Goal: Task Accomplishment & Management: Use online tool/utility

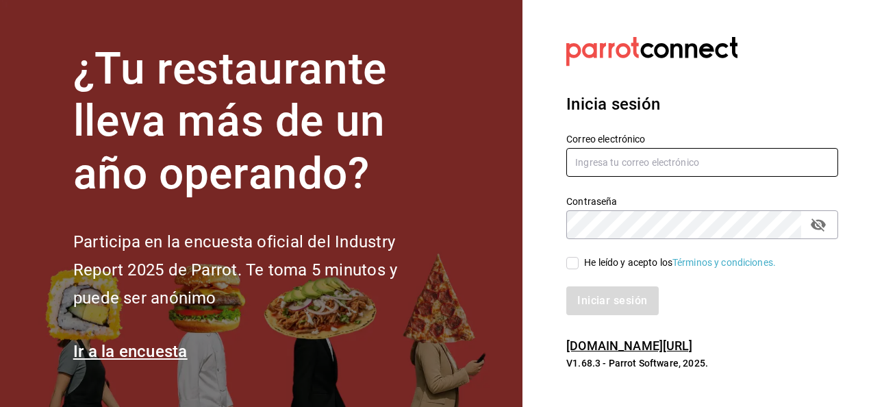
type input "fernando.aguirre@grupocosteno.com"
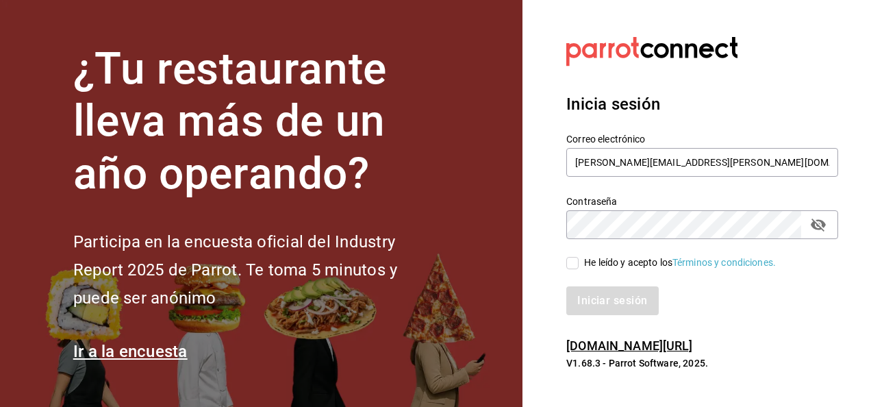
click at [576, 264] on input "He leído y acepto los Términos y condiciones." at bounding box center [572, 263] width 12 height 12
checkbox input "true"
click at [602, 290] on button "Iniciar sesión" at bounding box center [612, 300] width 93 height 29
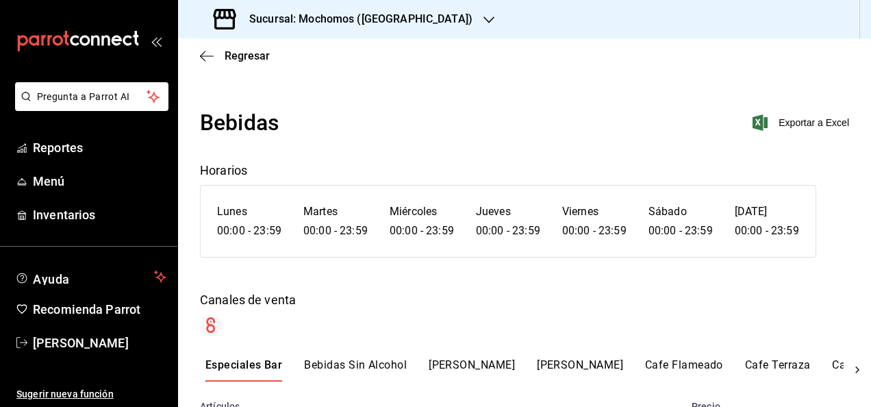
click at [426, 18] on div "Sucursal: Mochomos ([GEOGRAPHIC_DATA])" at bounding box center [344, 19] width 311 height 38
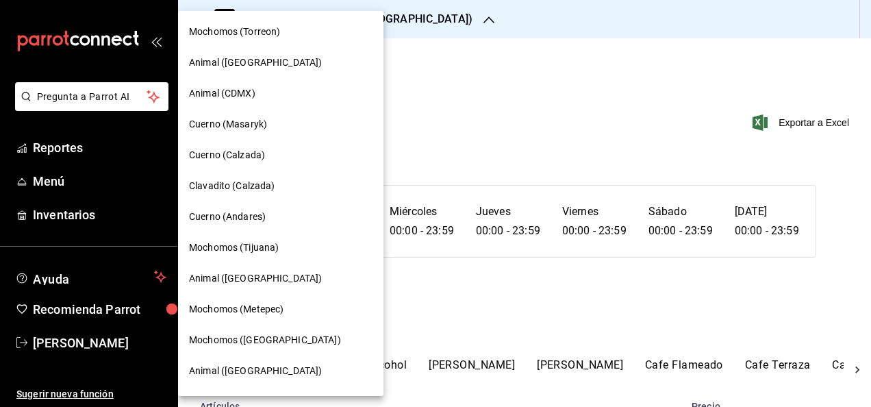
click at [247, 309] on span "Mochomos (Metepec)" at bounding box center [236, 309] width 94 height 14
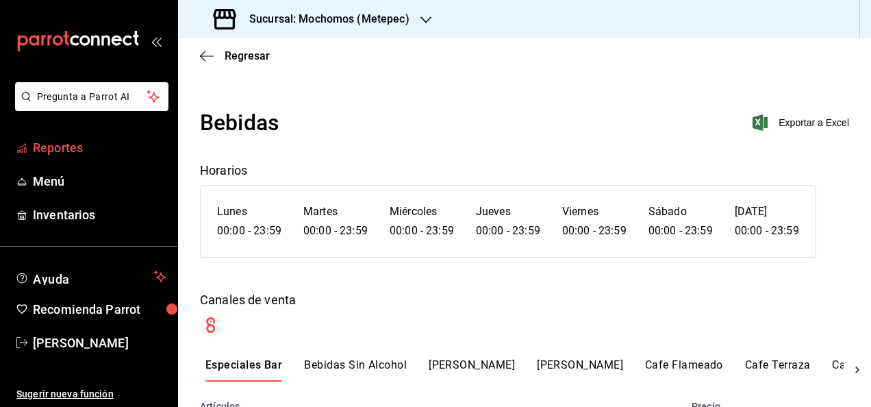
click at [66, 151] on span "Reportes" at bounding box center [99, 147] width 133 height 18
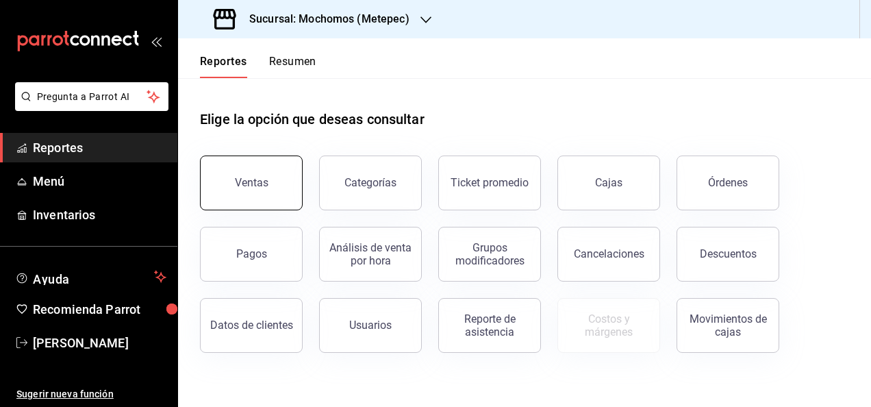
click at [254, 179] on div "Ventas" at bounding box center [252, 182] width 34 height 13
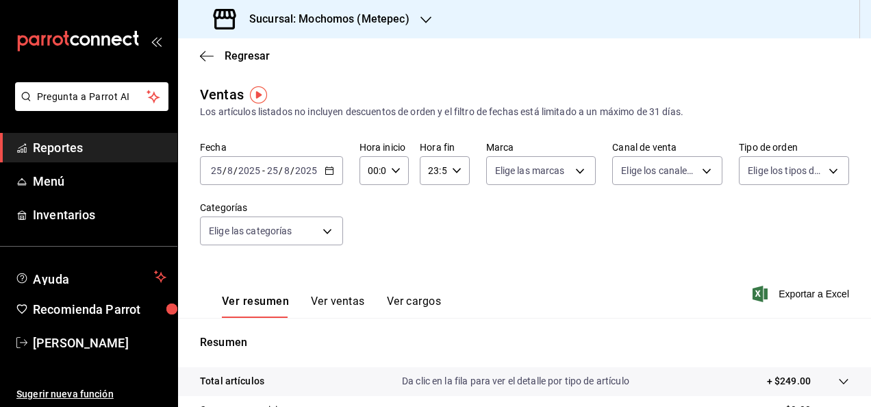
click at [335, 172] on div "[DATE] [DATE] - [DATE] [DATE]" at bounding box center [271, 170] width 143 height 29
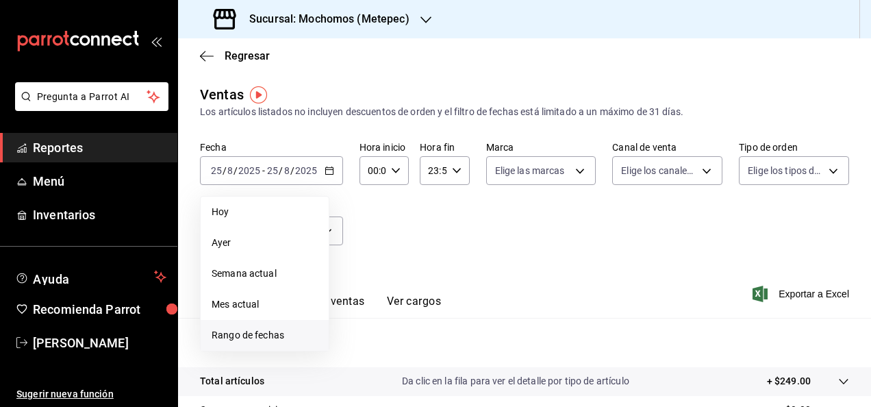
click at [259, 323] on li "Rango de fechas" at bounding box center [265, 335] width 128 height 31
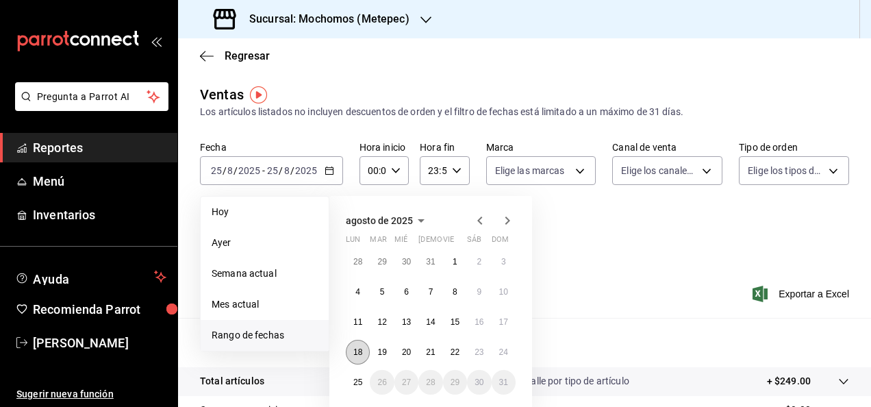
click at [360, 352] on abbr "18" at bounding box center [357, 352] width 9 height 10
click at [363, 381] on button "25" at bounding box center [358, 382] width 24 height 25
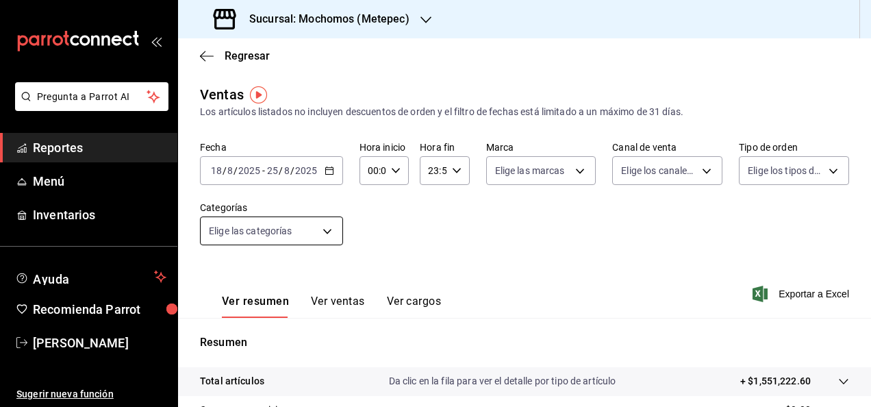
click at [329, 233] on body "Pregunta a Parrot AI Reportes Menú Inventarios Ayuda Recomienda Parrot [PERSON_…" at bounding box center [435, 203] width 871 height 407
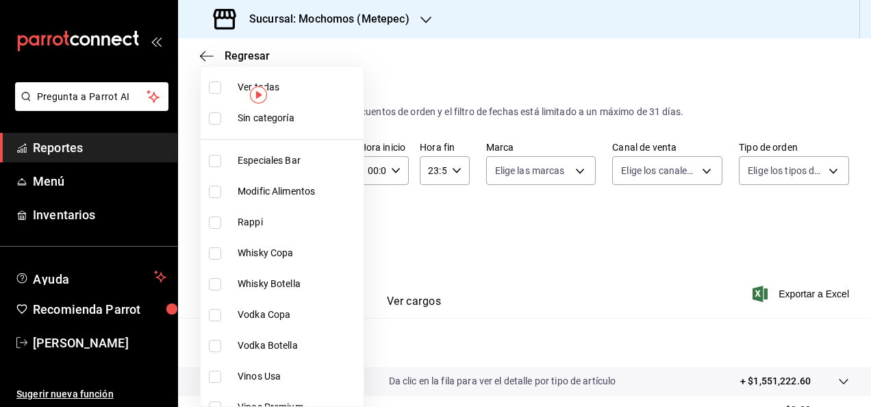
click at [445, 225] on div at bounding box center [435, 203] width 871 height 407
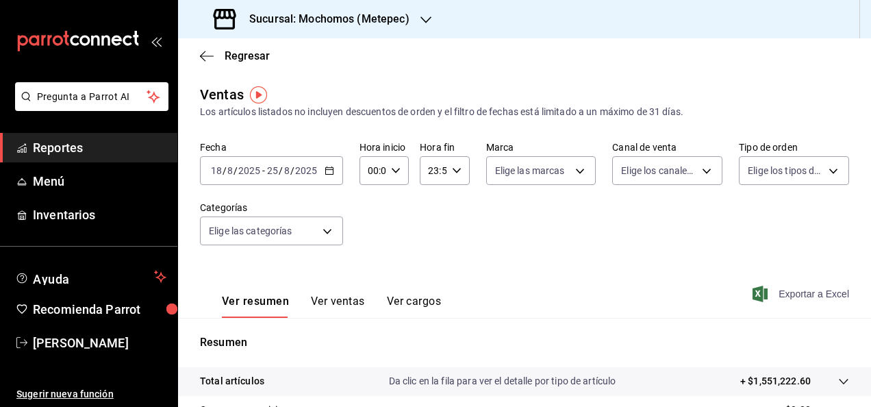
click at [795, 296] on span "Exportar a Excel" at bounding box center [802, 293] width 94 height 16
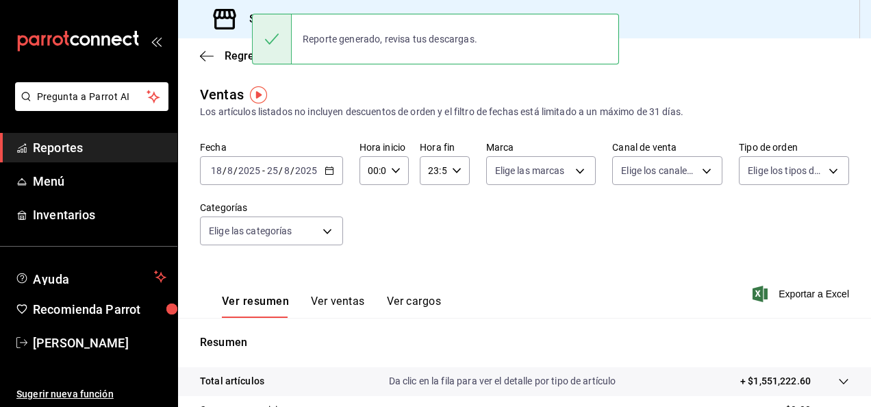
click at [496, 306] on div "Ver resumen Ver ventas Ver cargos Exportar a Excel" at bounding box center [524, 289] width 693 height 56
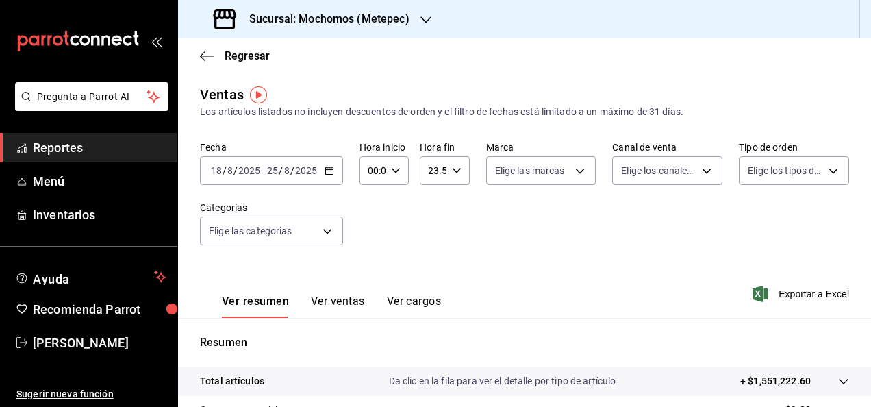
click at [53, 155] on span "Reportes" at bounding box center [99, 147] width 133 height 18
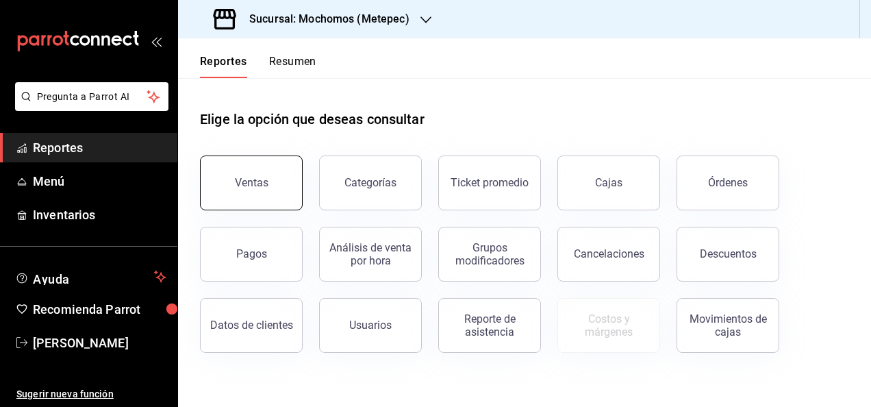
click at [268, 182] on button "Ventas" at bounding box center [251, 182] width 103 height 55
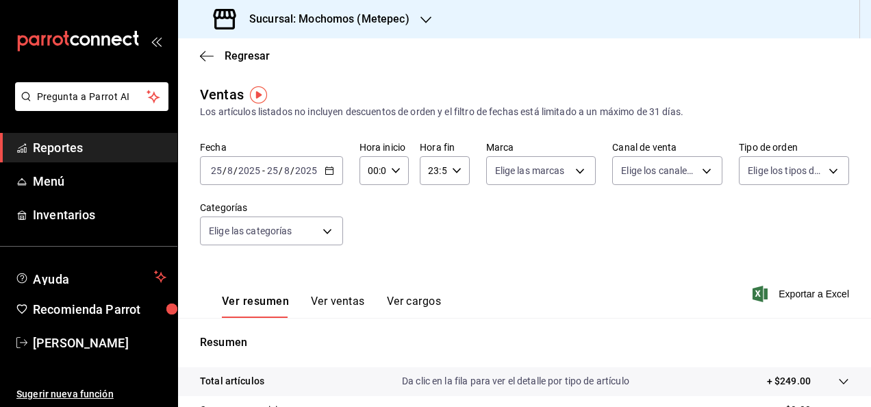
click at [337, 174] on div "[DATE] [DATE] - [DATE] [DATE]" at bounding box center [271, 170] width 143 height 29
click at [374, 217] on div "Fecha [DATE] [DATE] - [DATE] [DATE] Hora inicio 00:00 Hora inicio Hora fin 23:5…" at bounding box center [524, 201] width 649 height 120
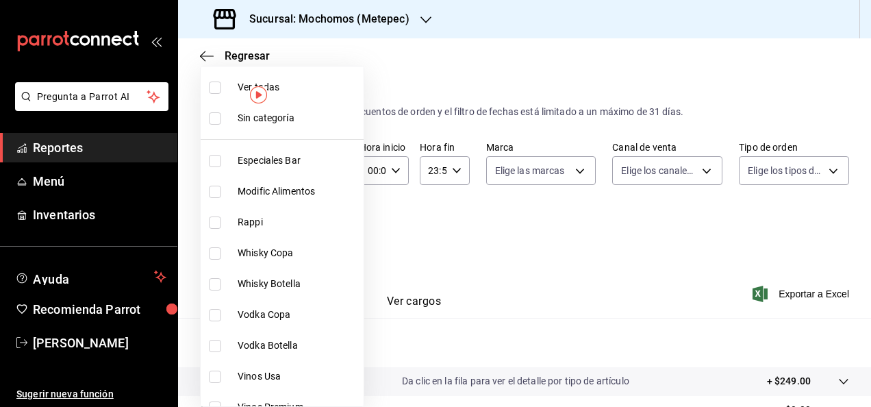
click at [329, 229] on body "Pregunta a Parrot AI Reportes Menú Inventarios Ayuda Recomienda Parrot [PERSON_…" at bounding box center [435, 203] width 871 height 407
click at [412, 86] on div at bounding box center [435, 203] width 871 height 407
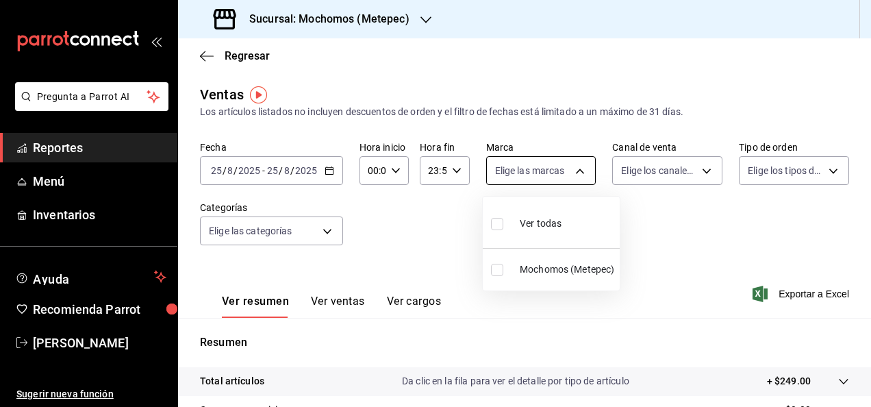
click at [572, 175] on body "Pregunta a Parrot AI Reportes Menú Inventarios Ayuda Recomienda Parrot [PERSON_…" at bounding box center [435, 203] width 871 height 407
click at [572, 175] on div at bounding box center [435, 203] width 871 height 407
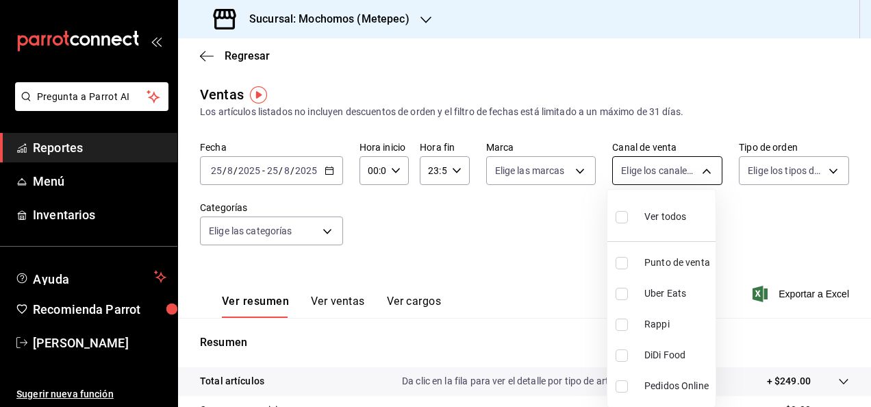
click at [702, 172] on body "Pregunta a Parrot AI Reportes Menú Inventarios Ayuda Recomienda Parrot [PERSON_…" at bounding box center [435, 203] width 871 height 407
click at [702, 172] on div at bounding box center [435, 203] width 871 height 407
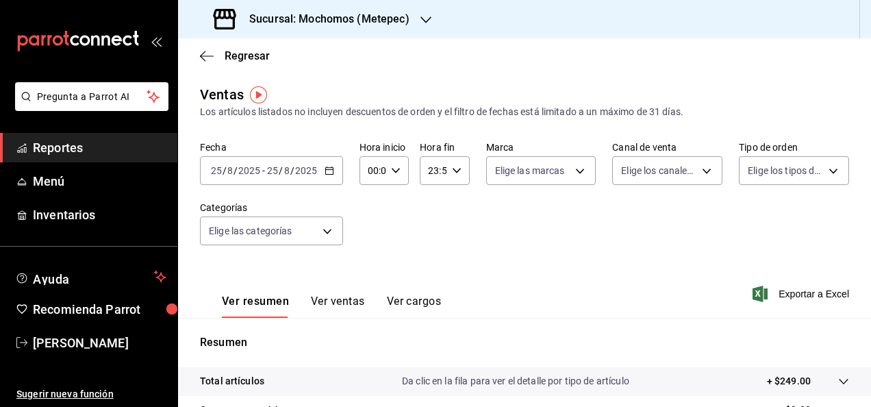
click at [333, 172] on div "[DATE] [DATE] - [DATE] [DATE]" at bounding box center [271, 170] width 143 height 29
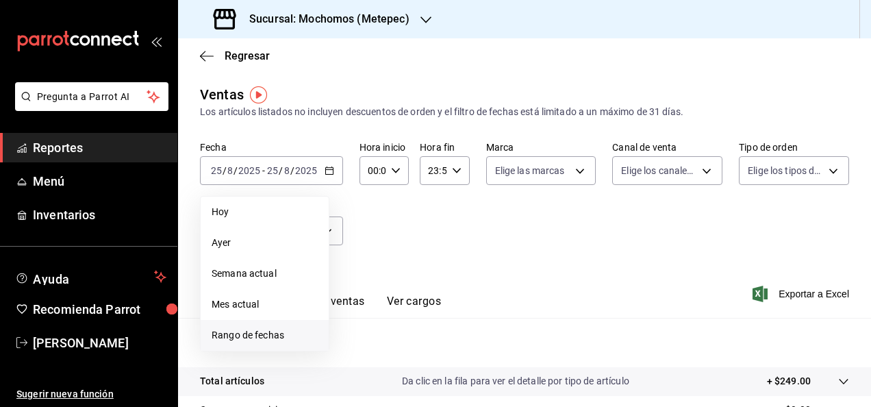
click at [231, 329] on span "Rango de fechas" at bounding box center [264, 335] width 106 height 14
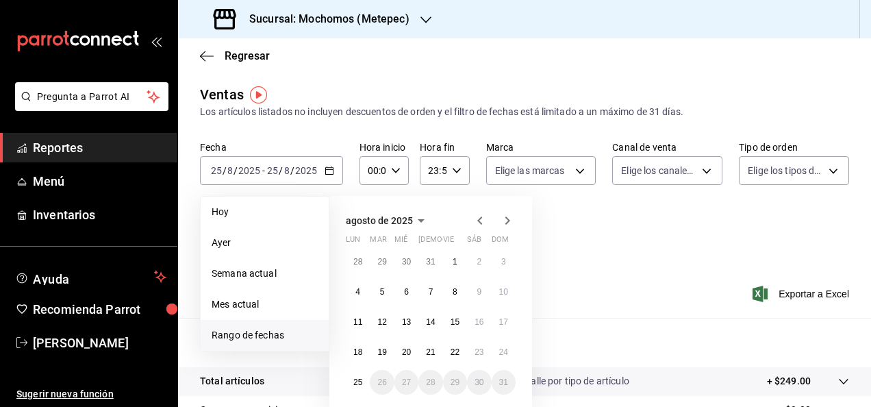
click at [628, 227] on div "Fecha [DATE] [DATE] - [DATE] [DATE] [DATE] [DATE] Semana actual Mes actual [GEO…" at bounding box center [524, 201] width 649 height 120
